Goal: Navigation & Orientation: Find specific page/section

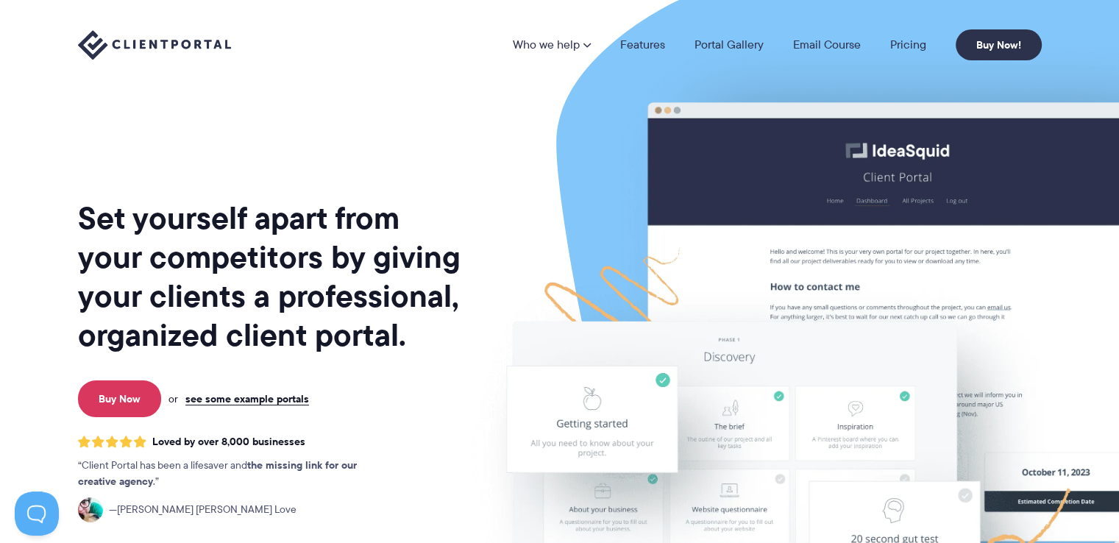
click at [259, 407] on p "Buy Now or see some example portals" at bounding box center [270, 398] width 393 height 37
click at [275, 400] on link "see some example portals" at bounding box center [247, 398] width 124 height 13
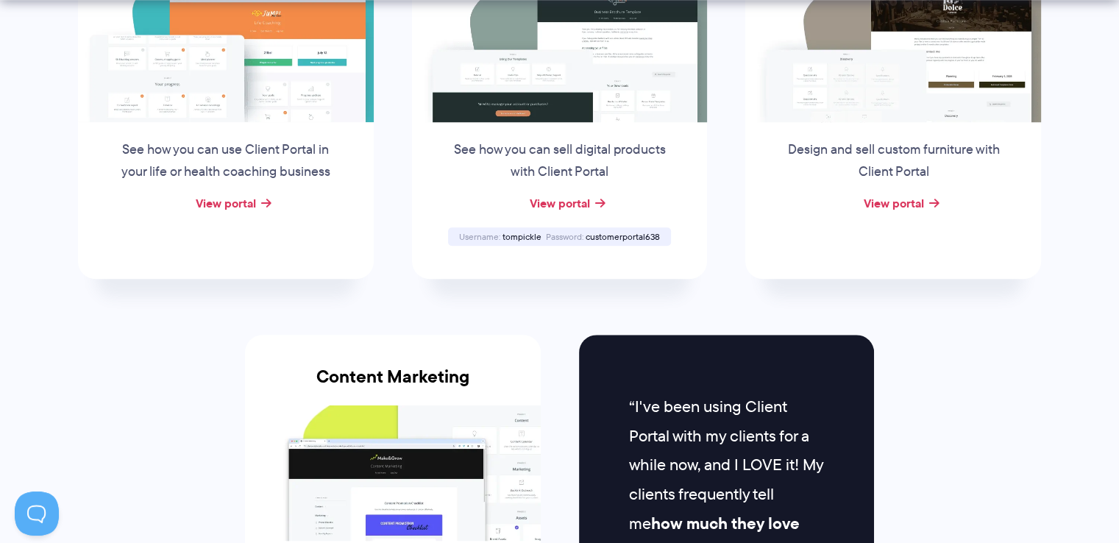
scroll to position [1324, 0]
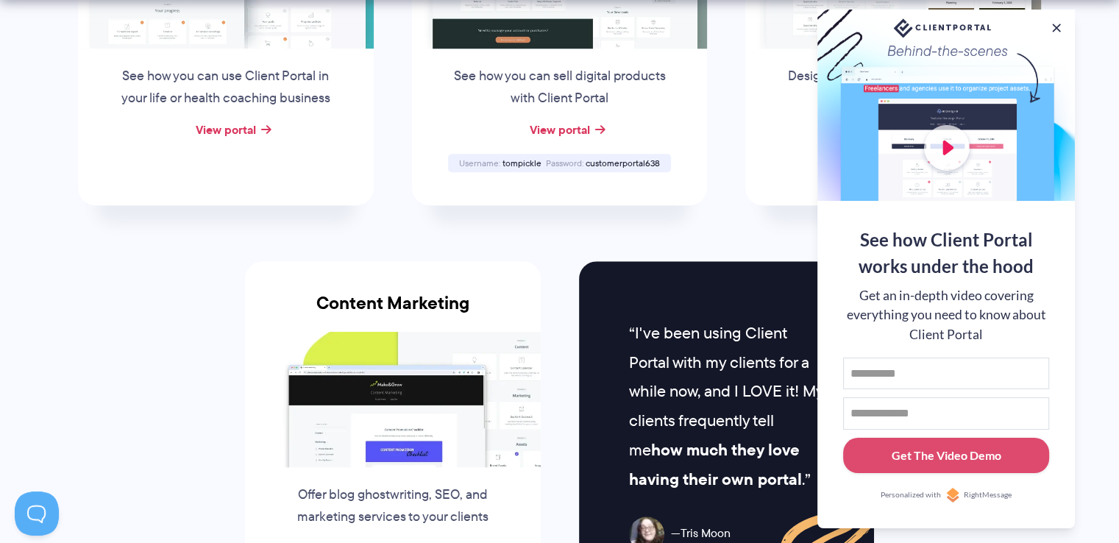
click at [1047, 21] on div at bounding box center [945, 105] width 257 height 191
click at [1056, 27] on button at bounding box center [1056, 28] width 18 height 18
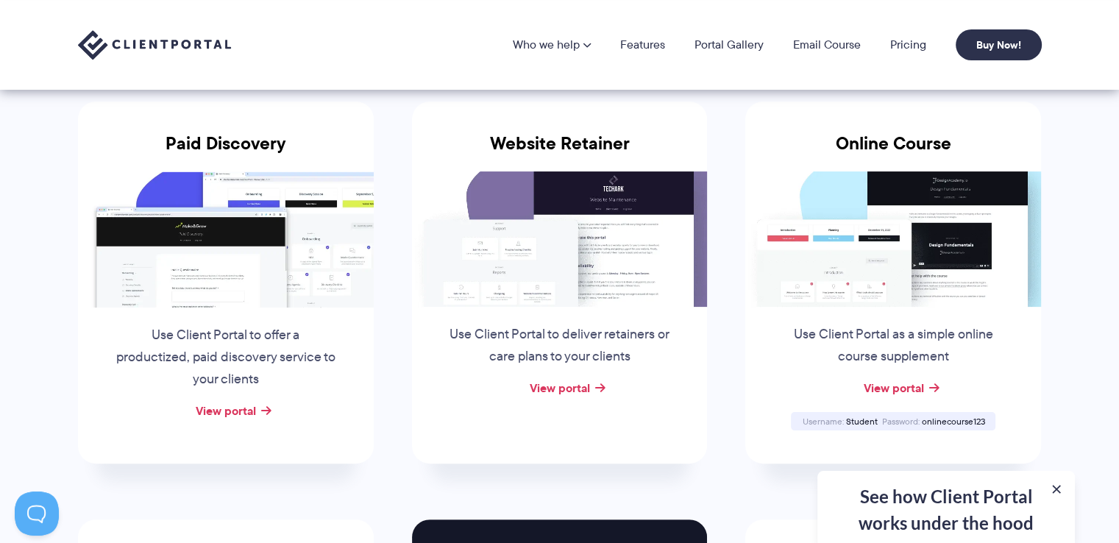
scroll to position [224, 0]
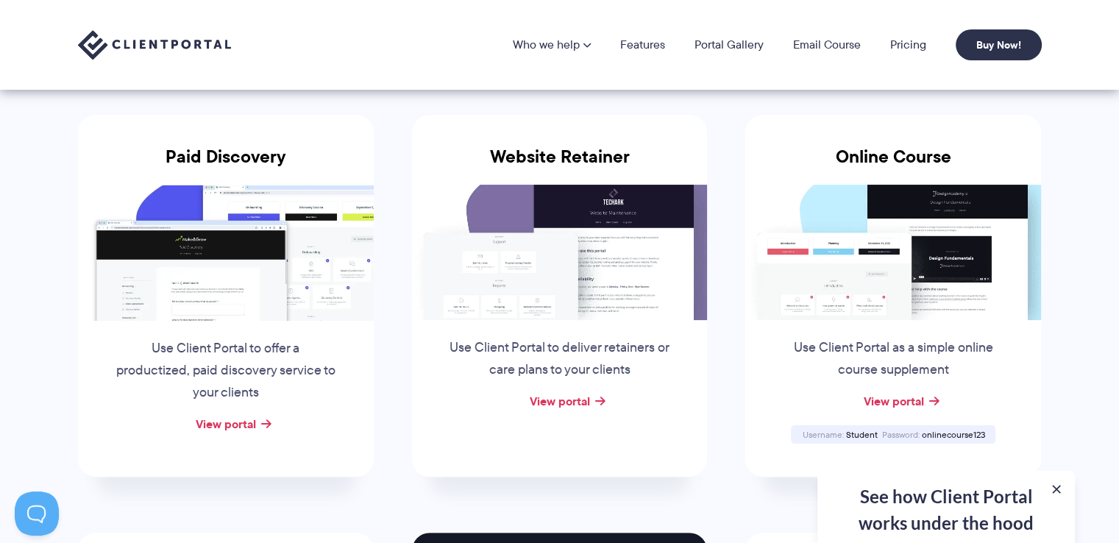
click at [257, 270] on img at bounding box center [226, 252] width 296 height 135
click at [230, 431] on div "View portal" at bounding box center [226, 424] width 296 height 22
click at [243, 424] on link "View portal" at bounding box center [226, 424] width 60 height 18
